Goal: Navigation & Orientation: Find specific page/section

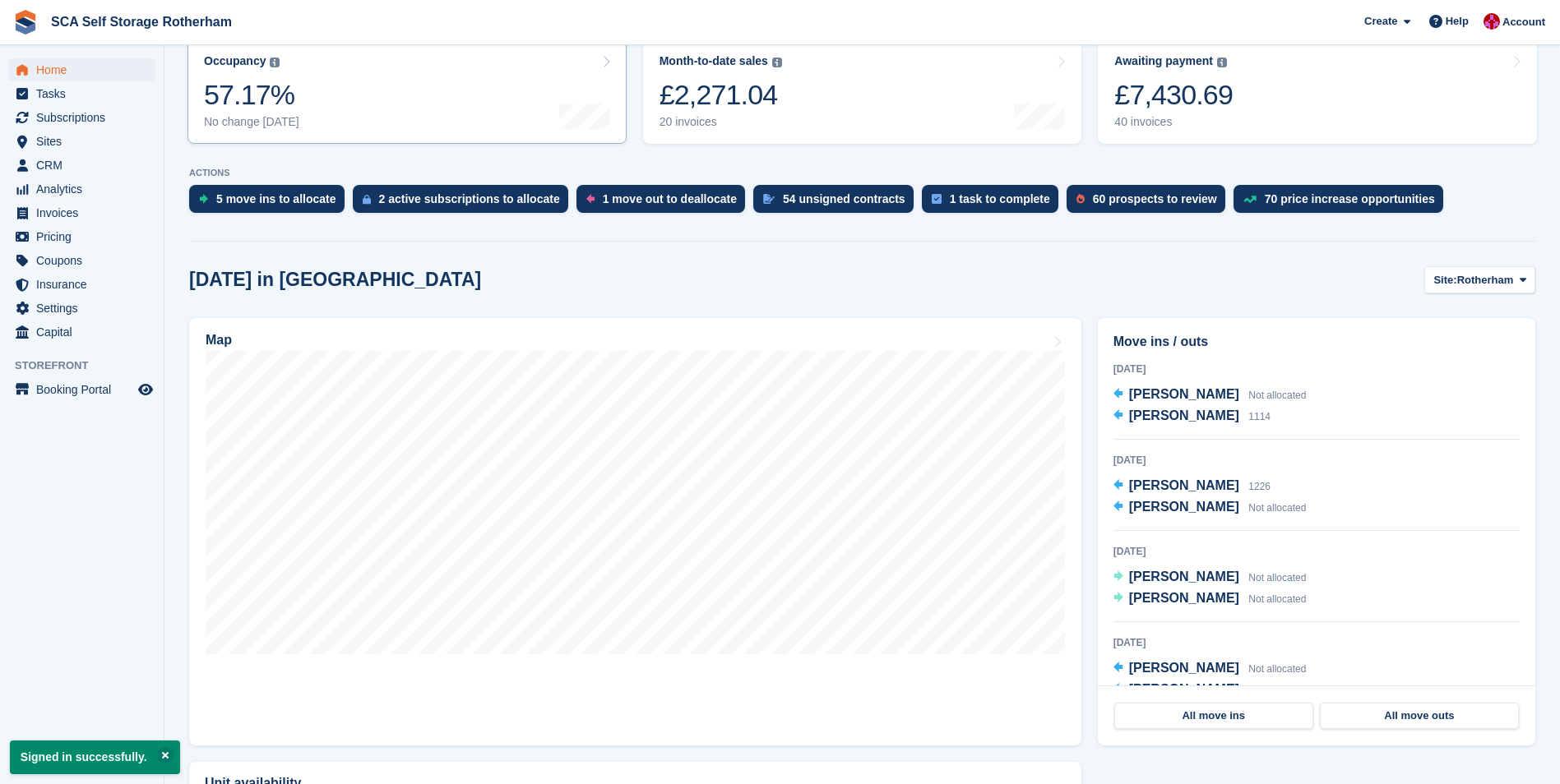
scroll to position [247, 0]
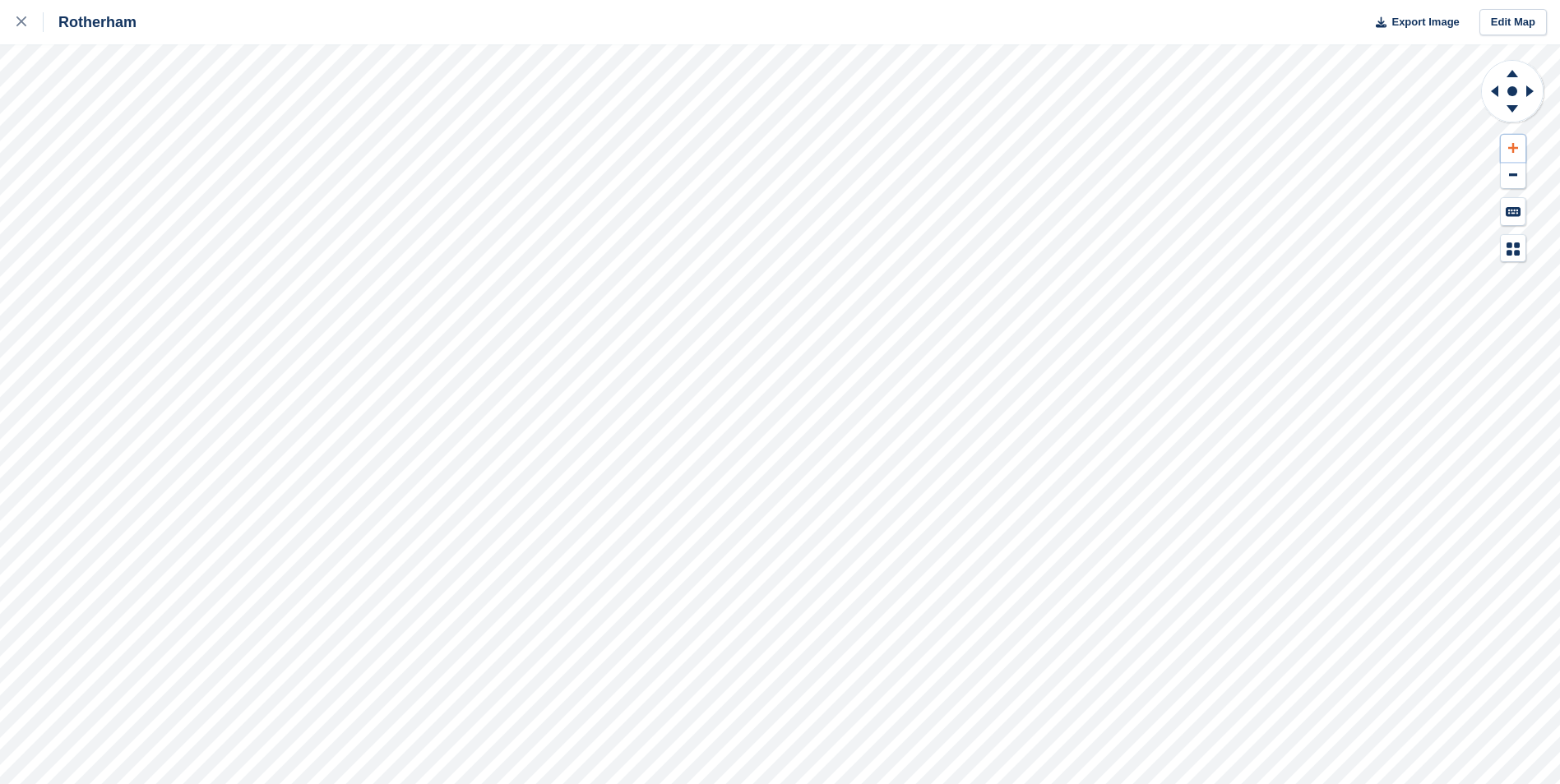
click at [1514, 145] on icon at bounding box center [1513, 148] width 10 height 12
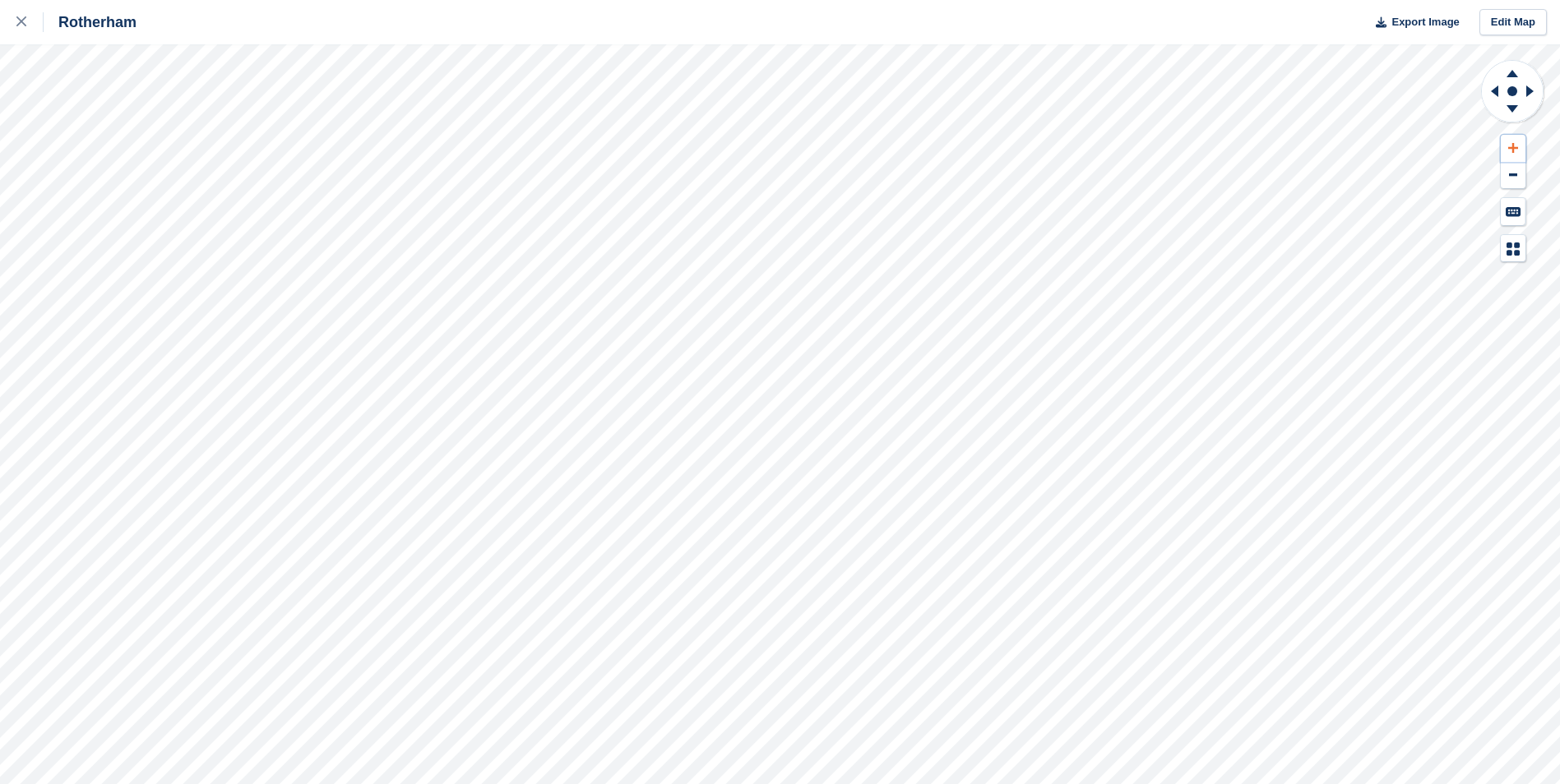
click at [1514, 145] on icon at bounding box center [1513, 148] width 10 height 12
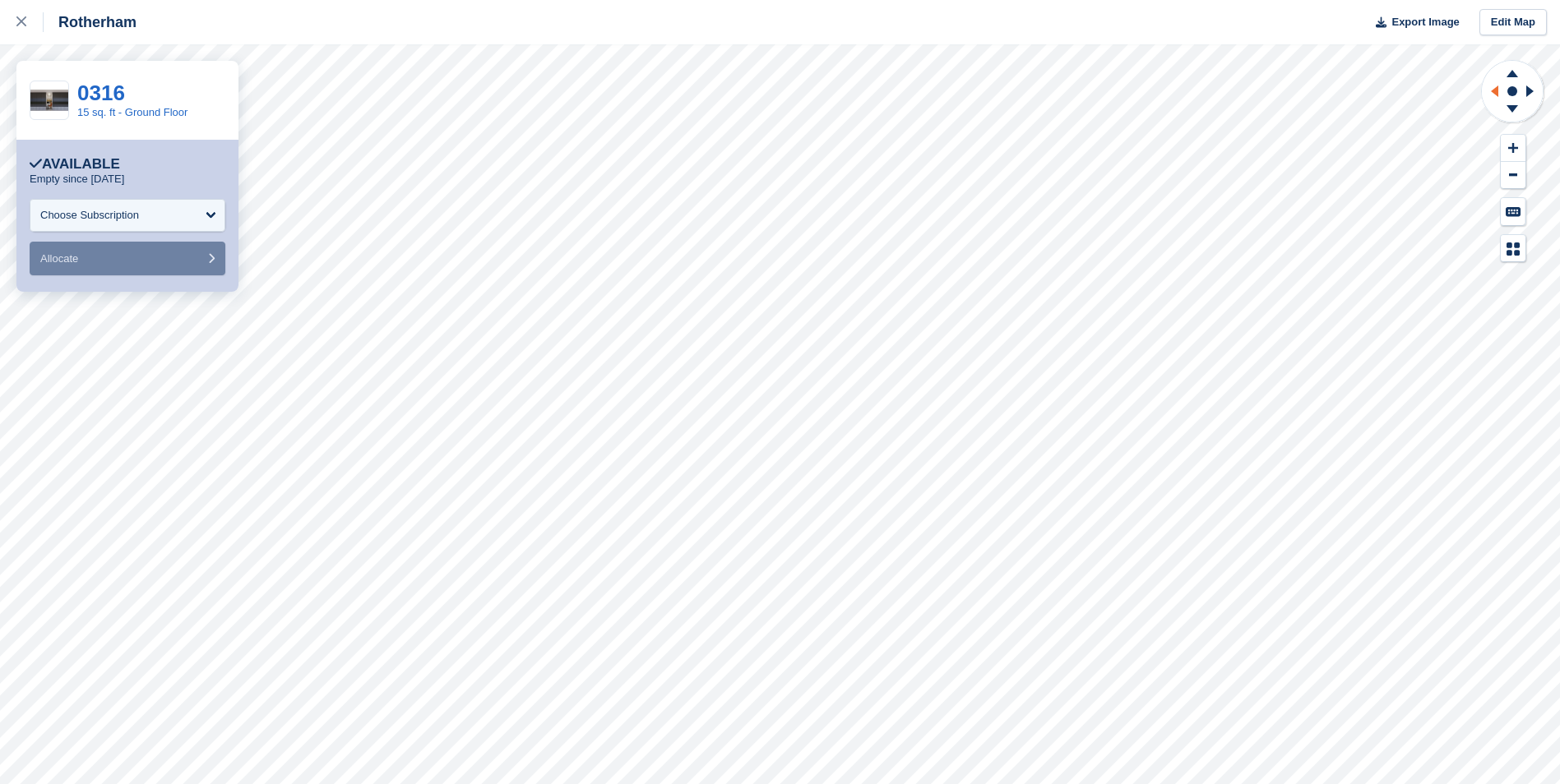
click at [1495, 94] on icon at bounding box center [1492, 91] width 21 height 43
click at [14, 25] on link at bounding box center [22, 22] width 44 height 45
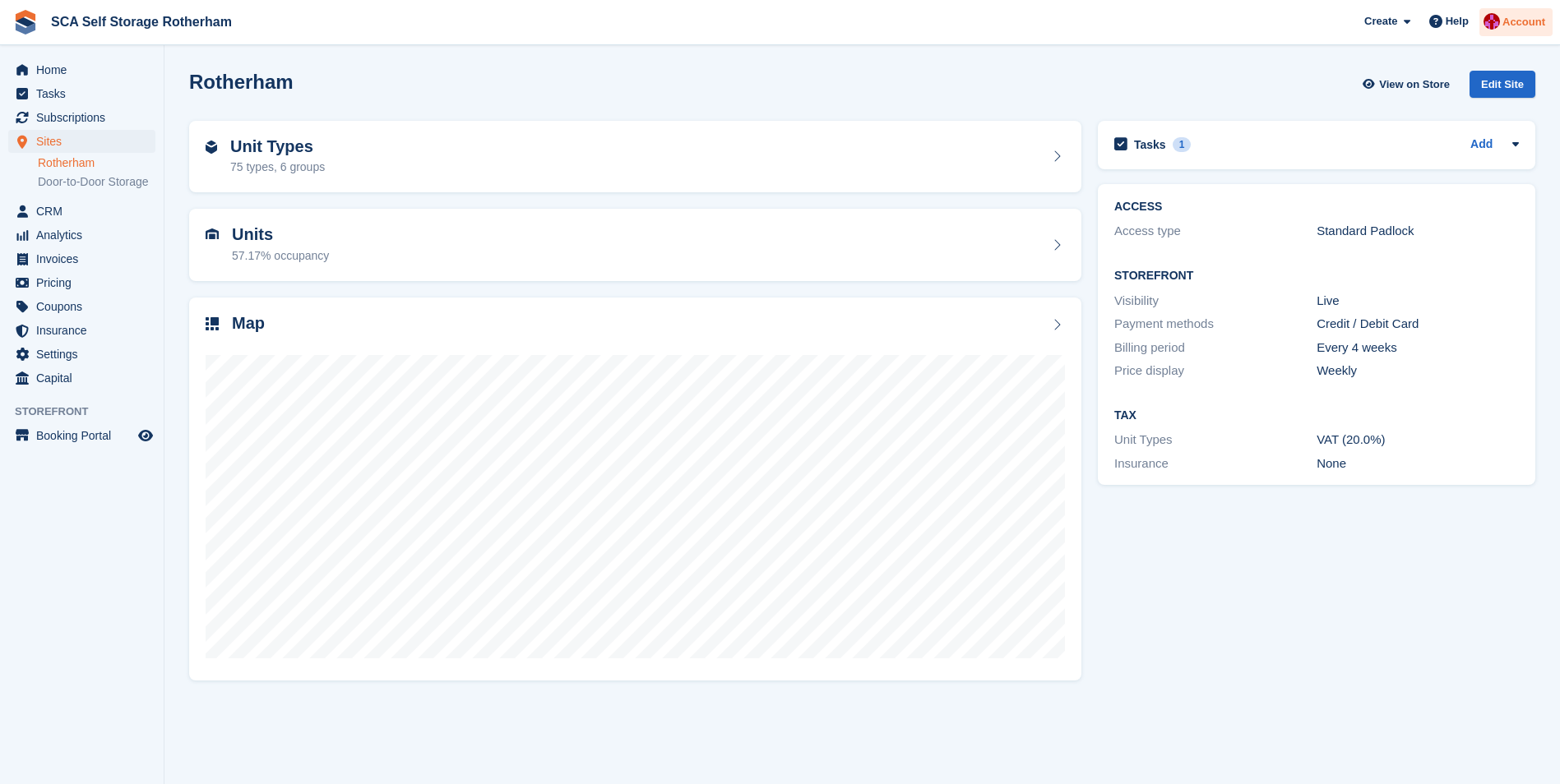
click at [1494, 33] on div at bounding box center [1492, 24] width 16 height 22
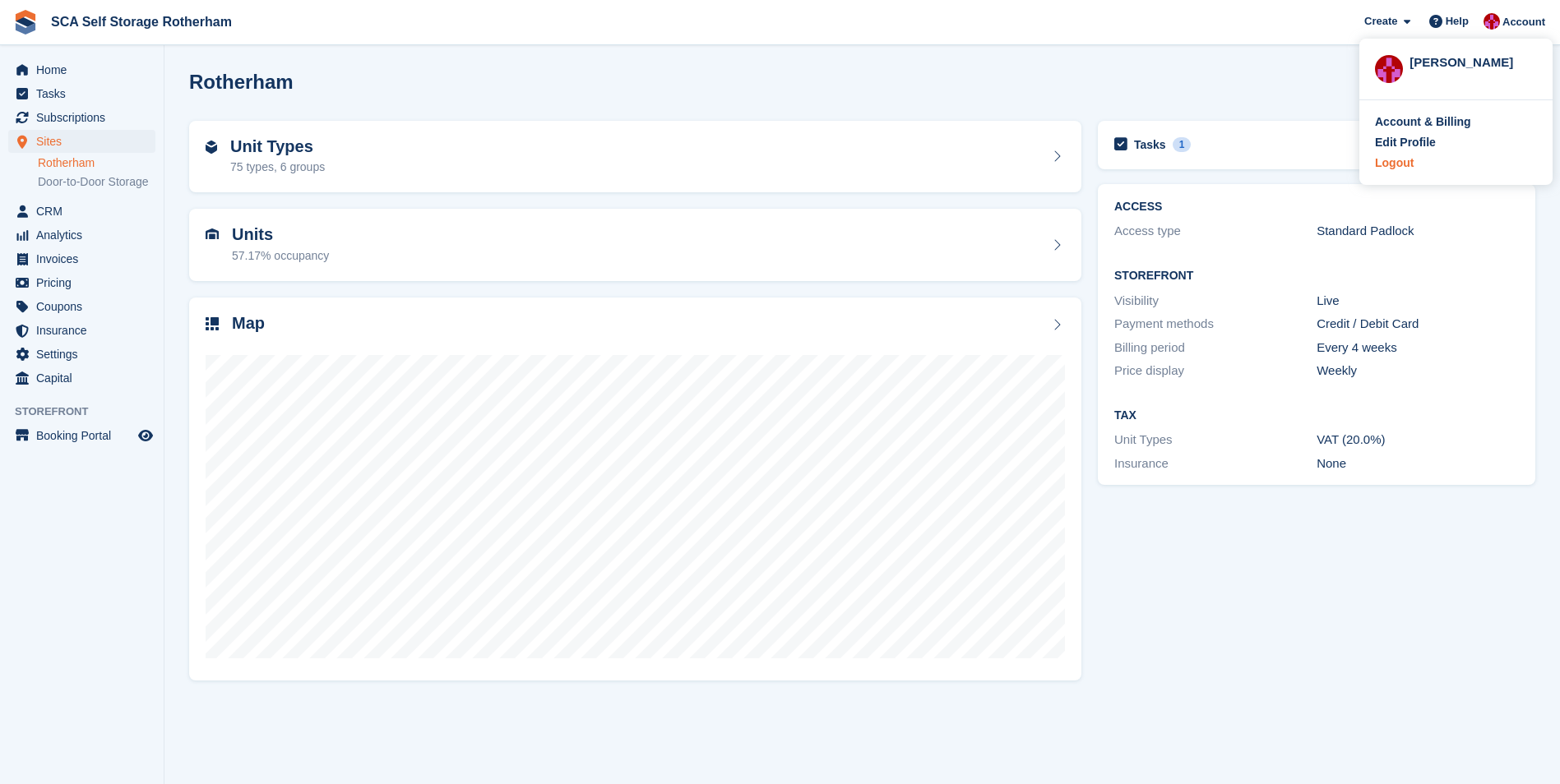
click at [1389, 165] on div "Logout" at bounding box center [1394, 163] width 39 height 17
